Goal: Task Accomplishment & Management: Use online tool/utility

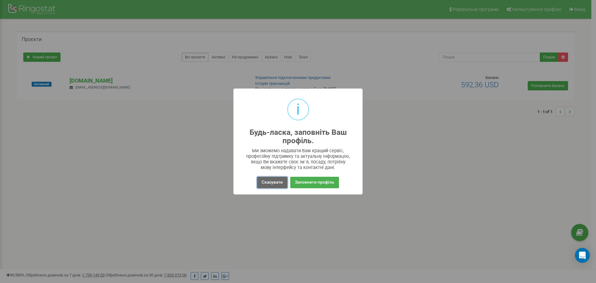
click at [272, 186] on button "Скасувати" at bounding box center [272, 182] width 30 height 11
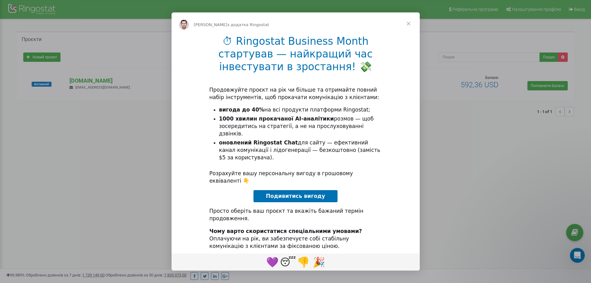
click at [88, 83] on div "Месенджер Intercom" at bounding box center [295, 141] width 591 height 283
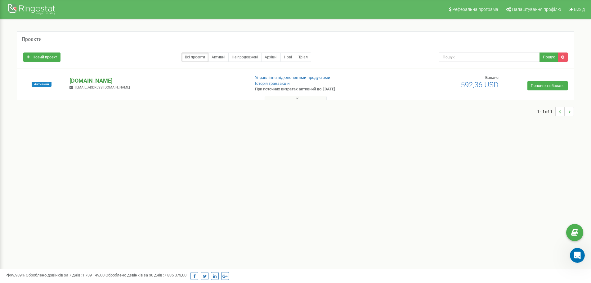
click at [81, 81] on p "[DOMAIN_NAME]" at bounding box center [157, 81] width 175 height 8
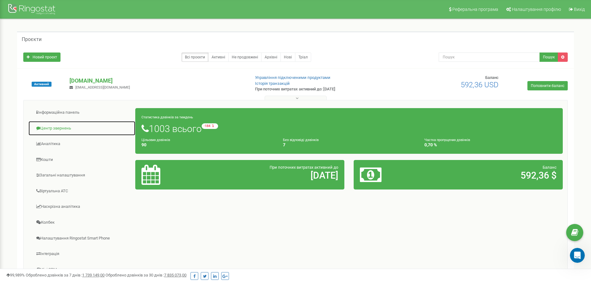
click at [60, 128] on link "Центр звернень" at bounding box center [81, 128] width 107 height 15
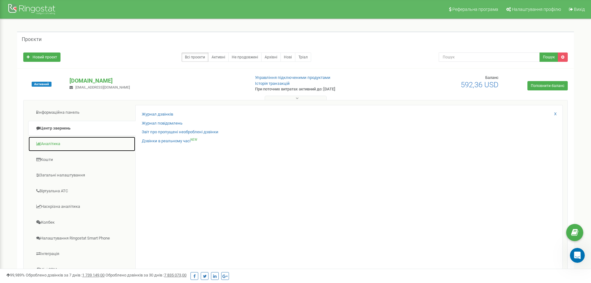
click at [56, 146] on link "Аналiтика" at bounding box center [81, 143] width 107 height 15
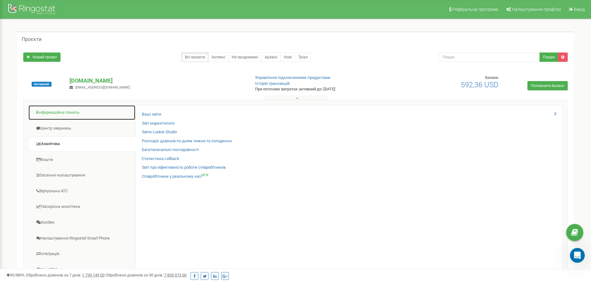
click at [53, 114] on link "Інформаційна панель" at bounding box center [81, 112] width 107 height 15
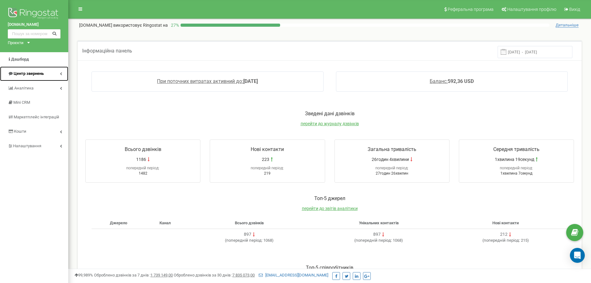
click at [29, 74] on span "Центр звернень" at bounding box center [29, 73] width 30 height 5
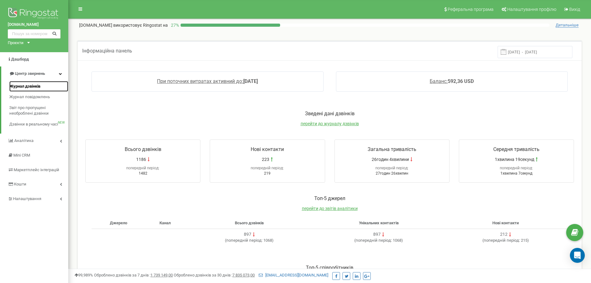
click at [31, 88] on span "Журнал дзвінків" at bounding box center [24, 87] width 31 height 6
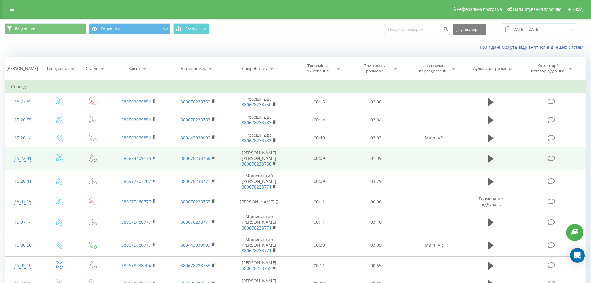
click at [552, 159] on icon at bounding box center [552, 158] width 8 height 7
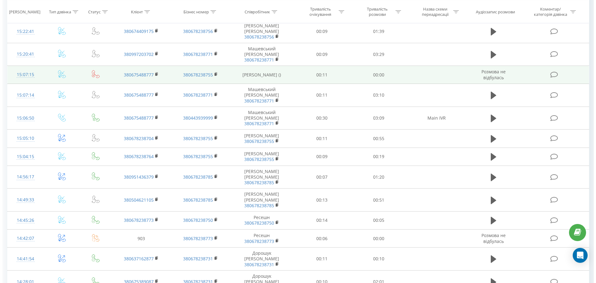
scroll to position [155, 0]
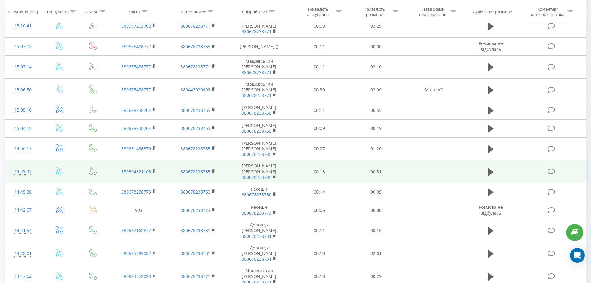
click at [552, 168] on icon at bounding box center [552, 171] width 8 height 7
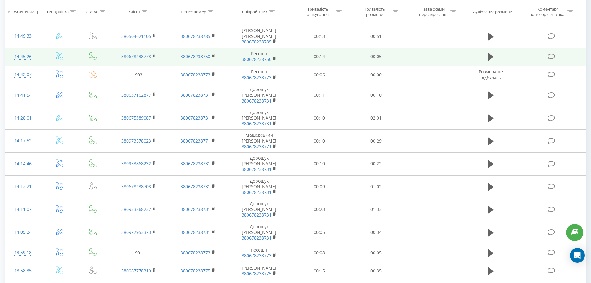
scroll to position [299, 0]
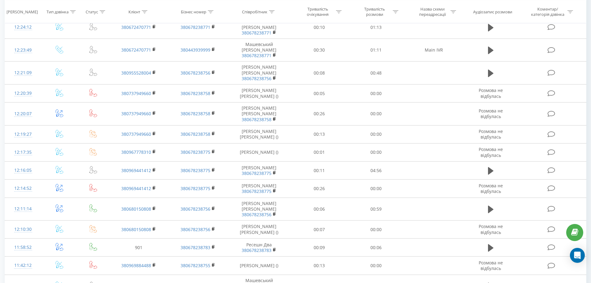
scroll to position [304, 0]
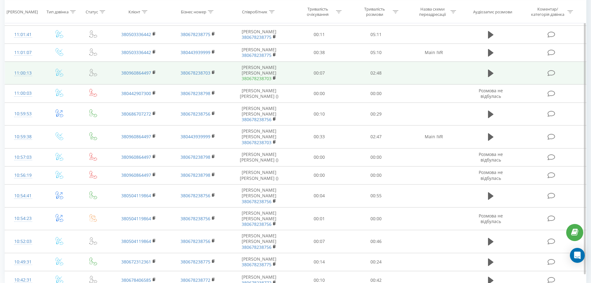
scroll to position [323, 0]
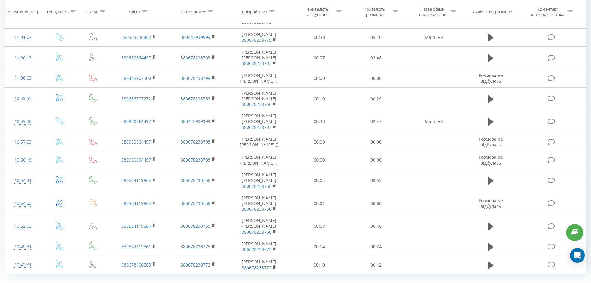
click at [509, 283] on link "4" at bounding box center [510, 287] width 9 height 9
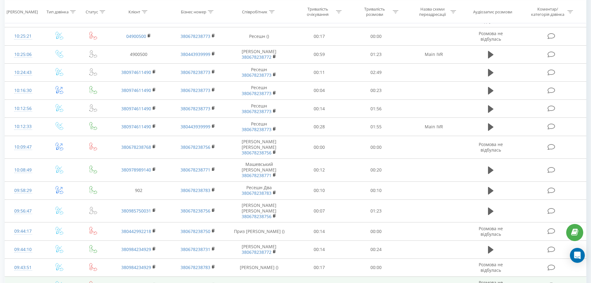
scroll to position [304, 0]
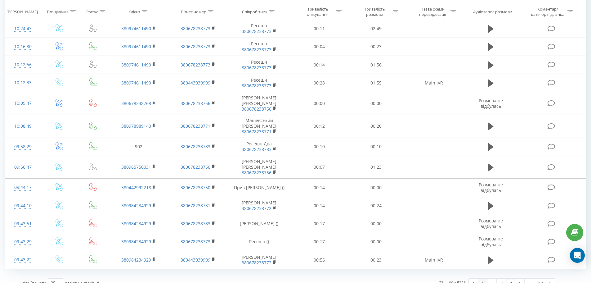
click at [482, 278] on link "1" at bounding box center [482, 282] width 9 height 9
